Goal: Information Seeking & Learning: Learn about a topic

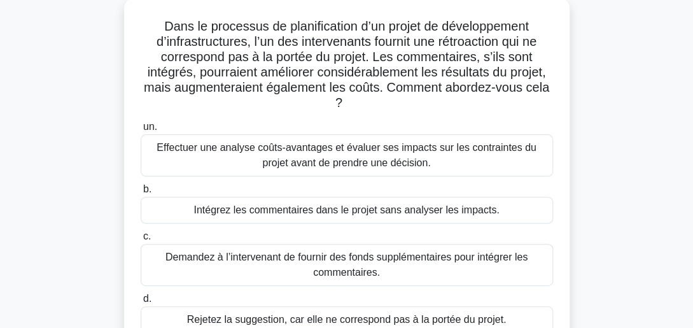
scroll to position [102, 0]
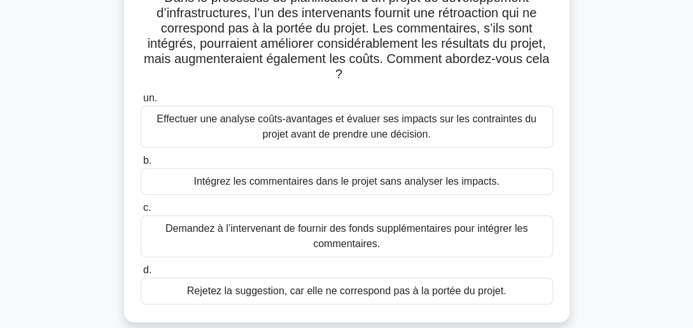
click at [309, 126] on div "Effectuer une analyse coûts-avantages et évaluer ses impacts sur les contrainte…" at bounding box center [347, 127] width 412 height 42
click at [141, 102] on input "un. Effectuer une analyse coûts-avantages et évaluer ses impacts sur les contra…" at bounding box center [141, 98] width 0 height 8
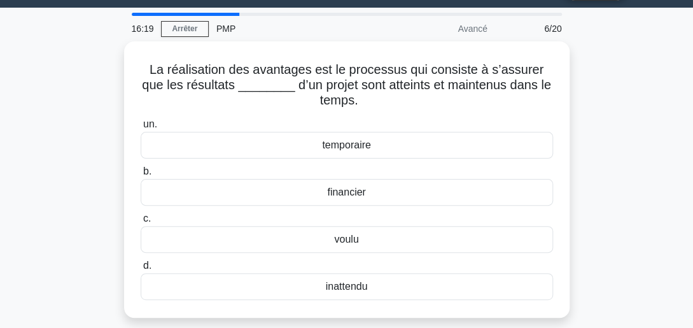
scroll to position [34, 0]
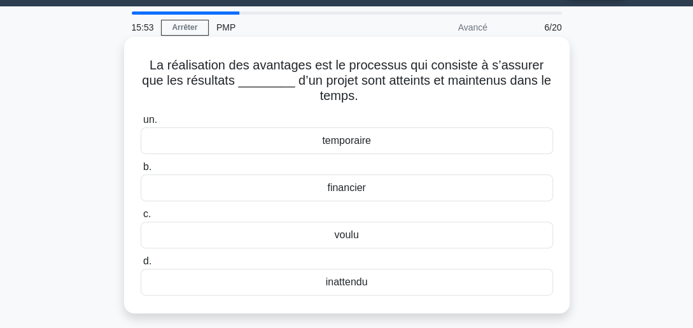
click at [351, 232] on div "voulu" at bounding box center [347, 234] width 412 height 27
click at [141, 218] on input "c. voulu" at bounding box center [141, 214] width 0 height 8
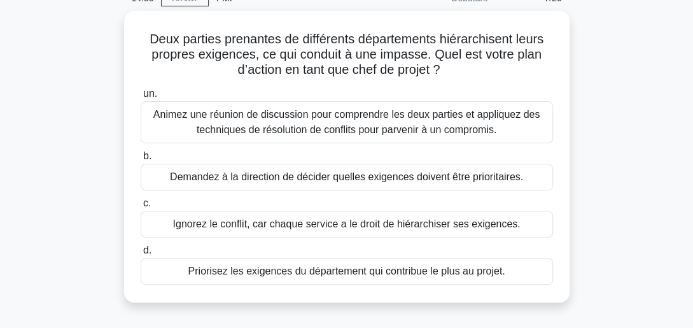
scroll to position [67, 0]
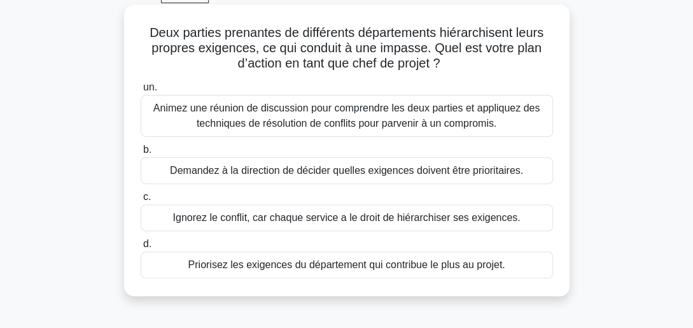
click at [270, 106] on div "Animez une réunion de discussion pour comprendre les deux parties et appliquez …" at bounding box center [347, 116] width 412 height 42
click at [141, 92] on input "un. Animez une réunion de discussion pour comprendre les deux parties et appliq…" at bounding box center [141, 87] width 0 height 8
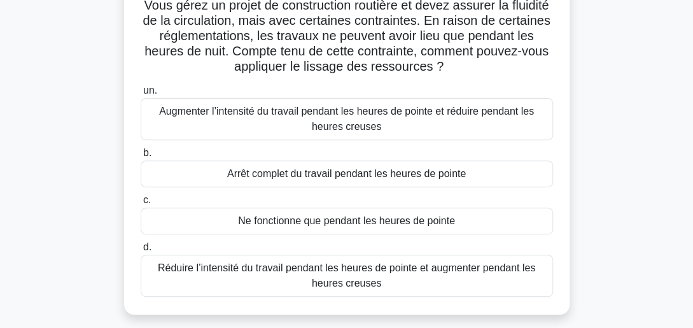
scroll to position [101, 0]
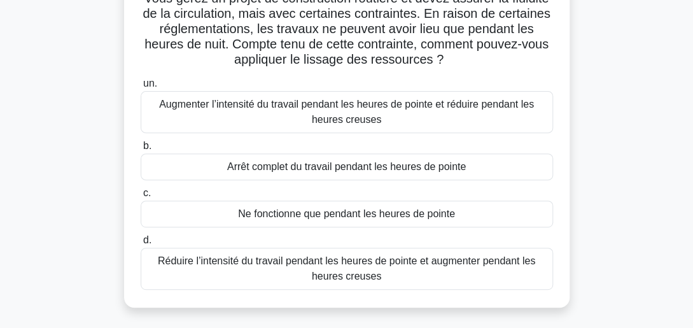
click at [266, 265] on div "Réduire l’intensité du travail pendant les heures de pointe et augmenter pendan…" at bounding box center [347, 268] width 412 height 42
click at [141, 244] on input "d. Réduire l’intensité du travail pendant les heures de pointe et augmenter pen…" at bounding box center [141, 240] width 0 height 8
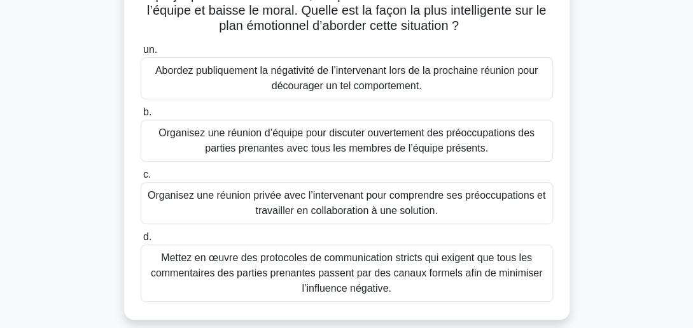
scroll to position [141, 0]
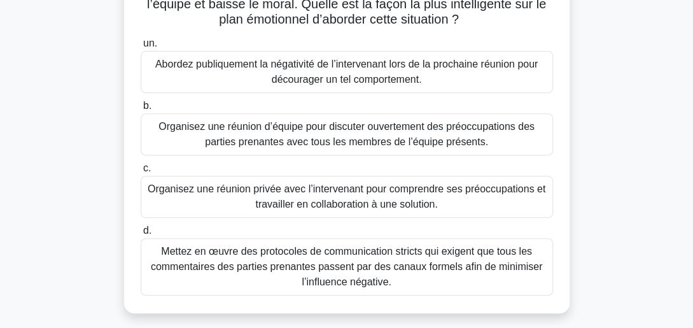
click at [380, 198] on div "Organisez une réunion privée avec l’intervenant pour comprendre ses préoccupati…" at bounding box center [347, 197] width 412 height 42
click at [141, 172] on input "c. Organisez une réunion privée avec l’intervenant pour comprendre ses préoccup…" at bounding box center [141, 168] width 0 height 8
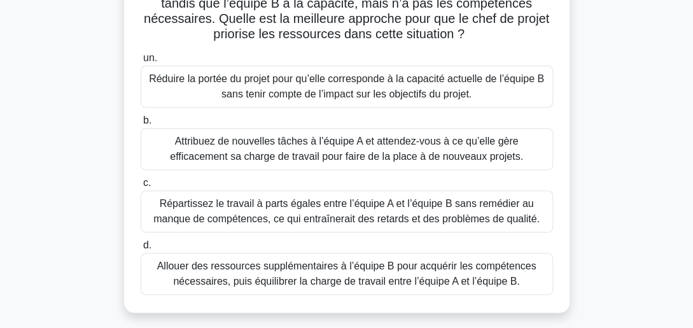
scroll to position [144, 0]
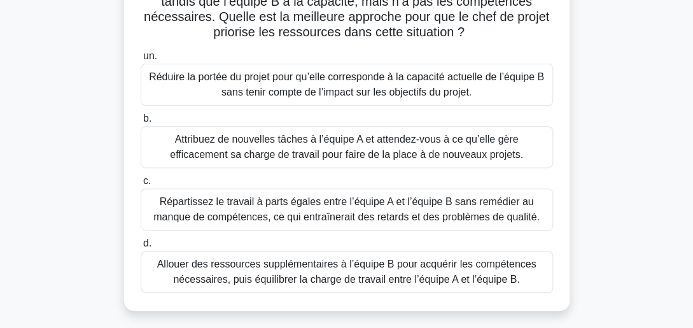
click at [292, 270] on div "Allouer des ressources supplémentaires à l’équipe B pour acquérir les compétenc…" at bounding box center [347, 272] width 412 height 42
click at [141, 247] on input "d. Allouer des ressources supplémentaires à l’équipe B pour acquérir les compét…" at bounding box center [141, 243] width 0 height 8
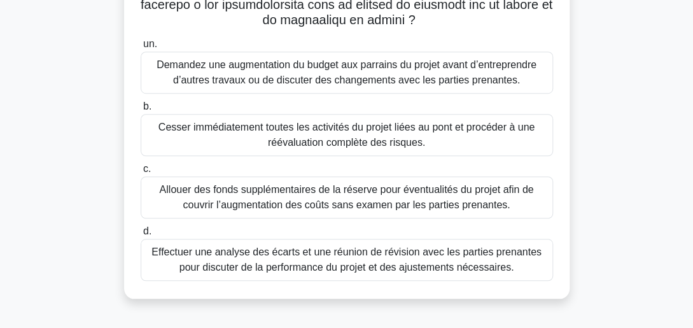
scroll to position [299, 0]
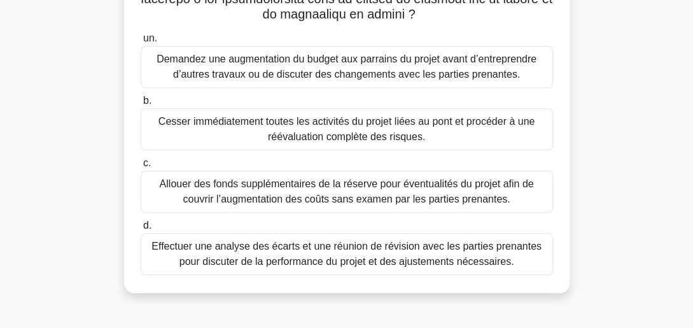
click at [368, 246] on div "Effectuer une analyse des écarts et une réunion de révision avec les parties pr…" at bounding box center [347, 254] width 412 height 42
click at [141, 230] on input "d. Effectuer une analyse des écarts et une réunion de révision avec les parties…" at bounding box center [141, 225] width 0 height 8
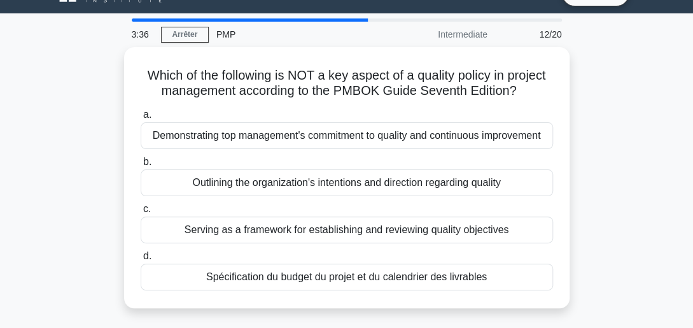
scroll to position [0, 0]
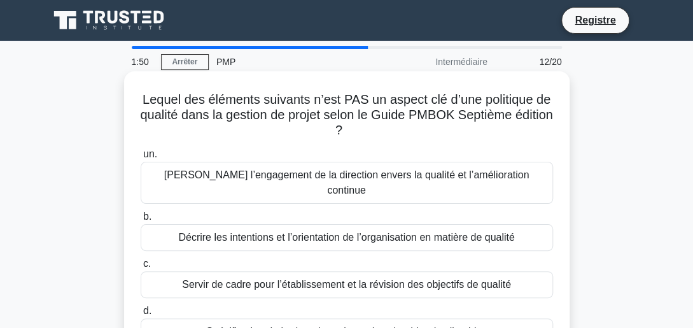
click at [343, 224] on div "Décrire les intentions et l’orientation de l’organisation en matière de qualité" at bounding box center [347, 237] width 412 height 27
click at [141, 221] on input "b. Décrire les intentions et l’orientation de l’organisation en matière de qual…" at bounding box center [141, 216] width 0 height 8
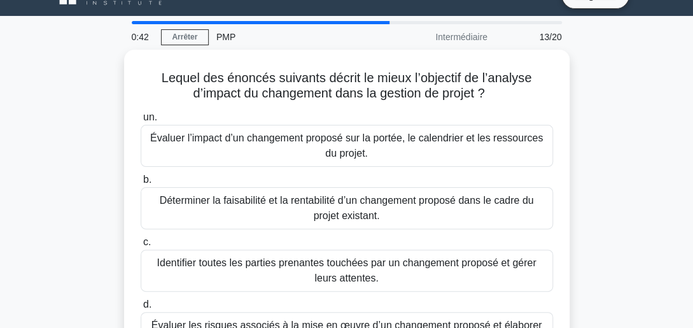
scroll to position [50, 0]
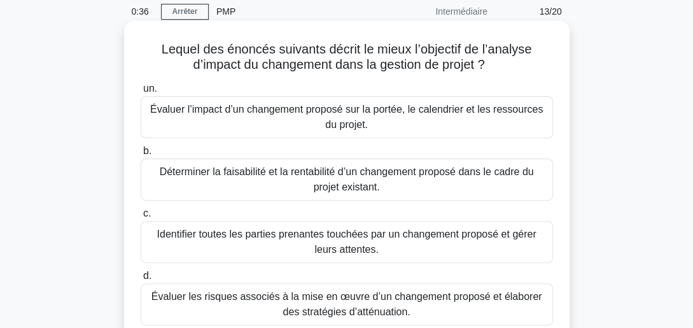
click at [470, 297] on div "Évaluer les risques associés à la mise en œuvre d’un changement proposé et élab…" at bounding box center [347, 304] width 412 height 42
click at [141, 280] on input "d. Évaluer les risques associés à la mise en œuvre d’un changement proposé et é…" at bounding box center [141, 276] width 0 height 8
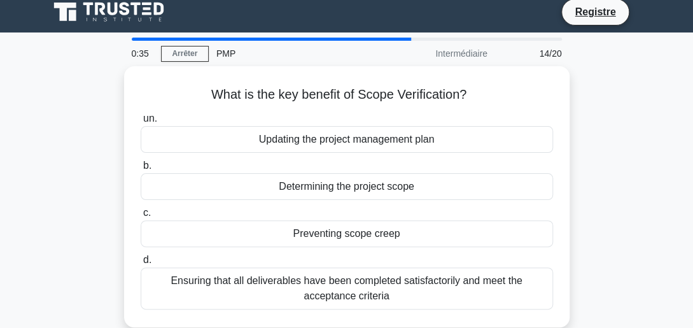
scroll to position [0, 0]
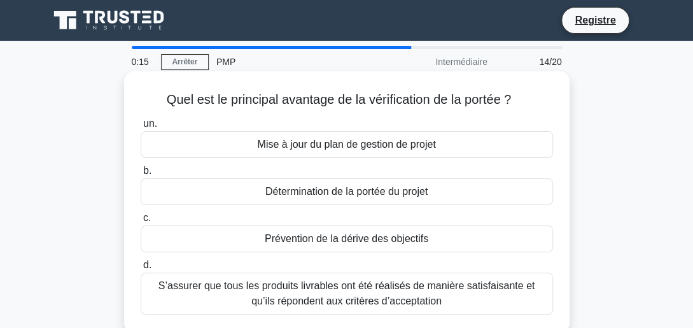
click at [350, 293] on div "S’assurer que tous les produits livrables ont été réalisés de manière satisfais…" at bounding box center [347, 293] width 412 height 42
click at [141, 269] on input "d. S’assurer que tous les produits livrables ont été réalisés de manière satisf…" at bounding box center [141, 265] width 0 height 8
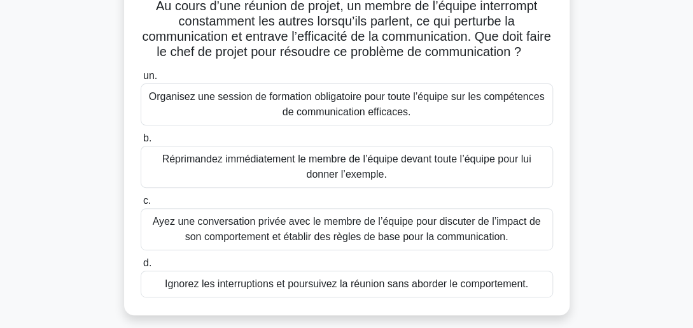
scroll to position [127, 0]
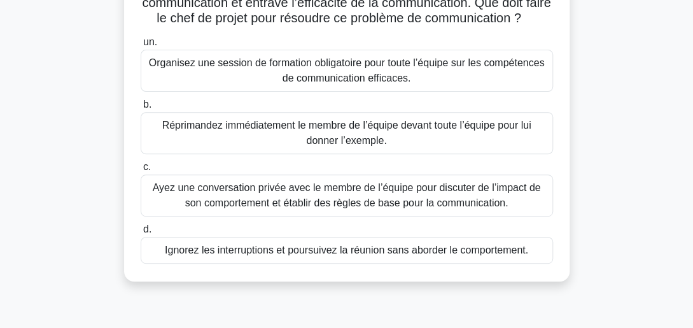
click at [373, 216] on div "Ayez une conversation privée avec le membre de l’équipe pour discuter de l’impa…" at bounding box center [347, 195] width 412 height 42
click at [141, 171] on input "c. [PERSON_NAME] une conversation privée avec le membre de l’équipe pour discut…" at bounding box center [141, 167] width 0 height 8
